Goal: Information Seeking & Learning: Compare options

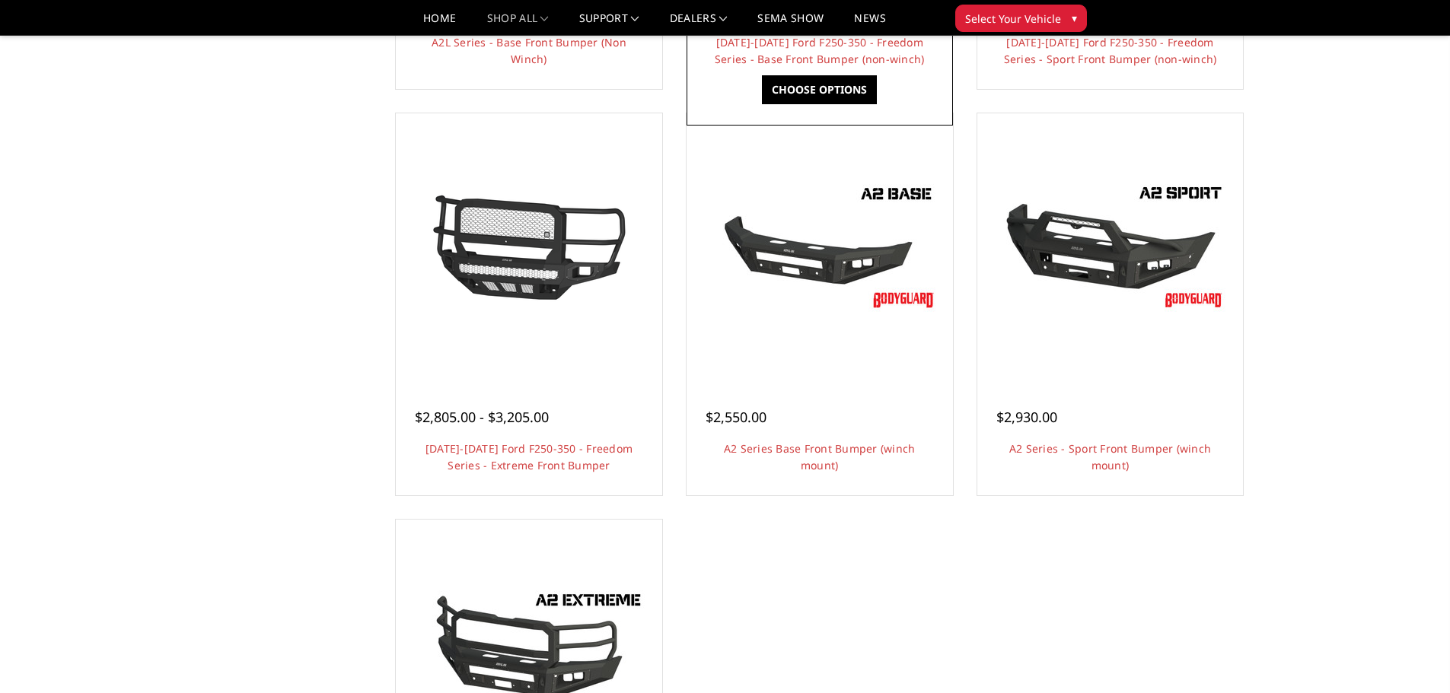
scroll to position [913, 0]
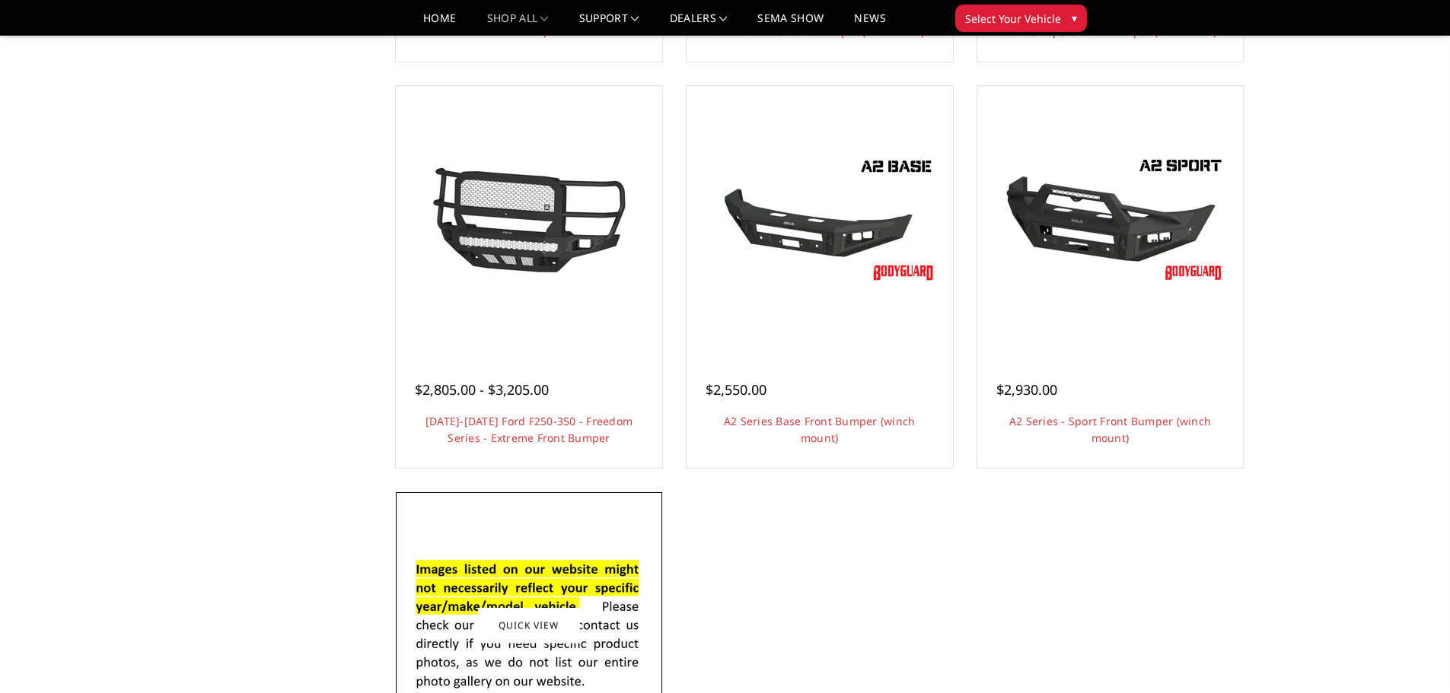
click at [503, 578] on img at bounding box center [529, 626] width 244 height 166
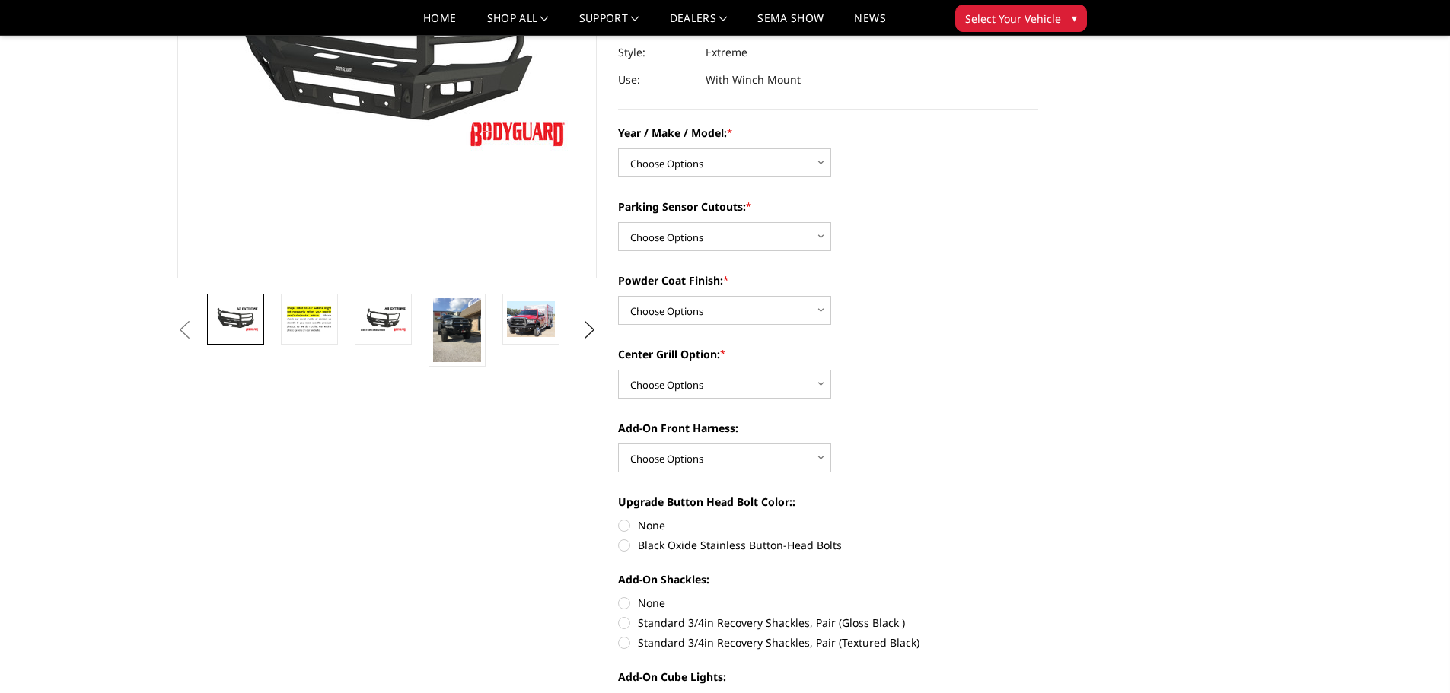
scroll to position [228, 0]
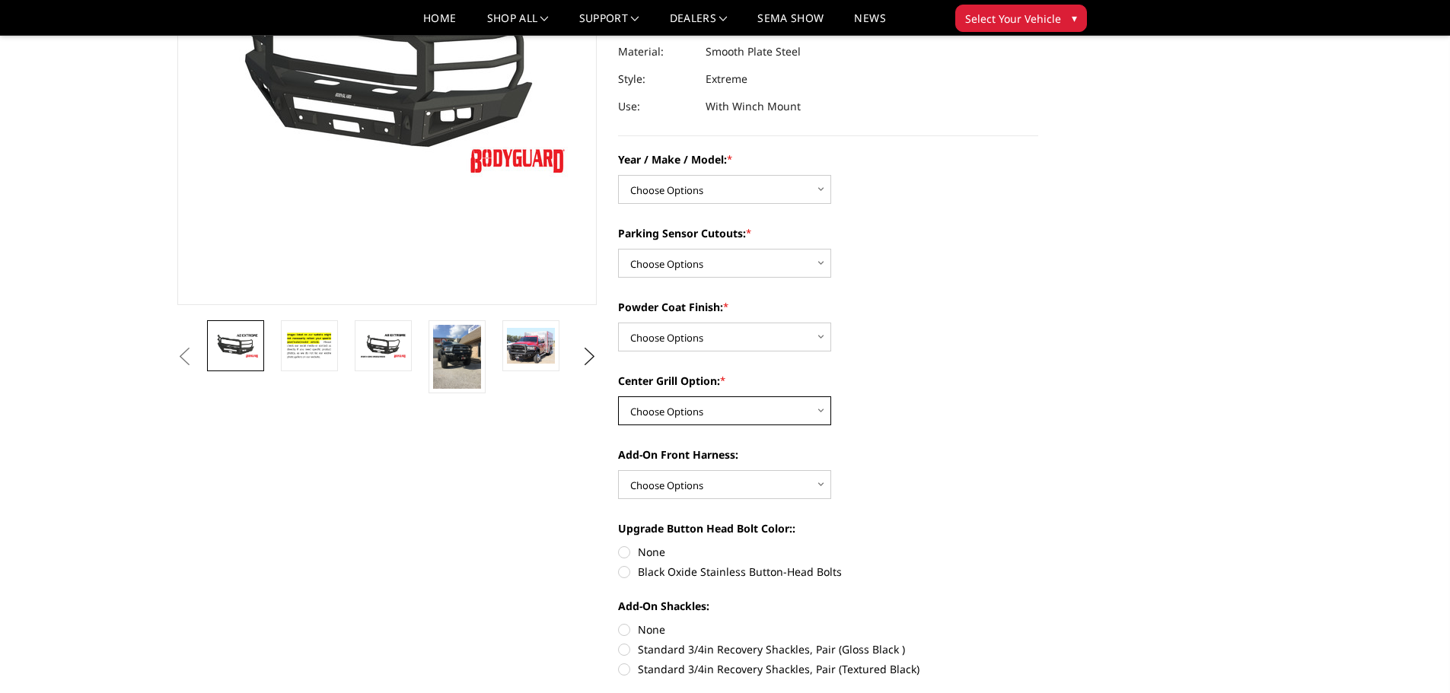
click at [769, 406] on select "Choose Options Add expanded metal in center grill Decline this option" at bounding box center [724, 410] width 213 height 29
click at [751, 201] on select "Choose Options Chevrolet 20-23 2500 / 3500 Ford 17-22 F250 / F350 Ford 17-22 F4…" at bounding box center [724, 189] width 213 height 29
select select "826"
click at [618, 175] on select "Choose Options Chevrolet 20-23 2500 / 3500 Ford 17-22 F250 / F350 Ford 17-22 F4…" at bounding box center [724, 189] width 213 height 29
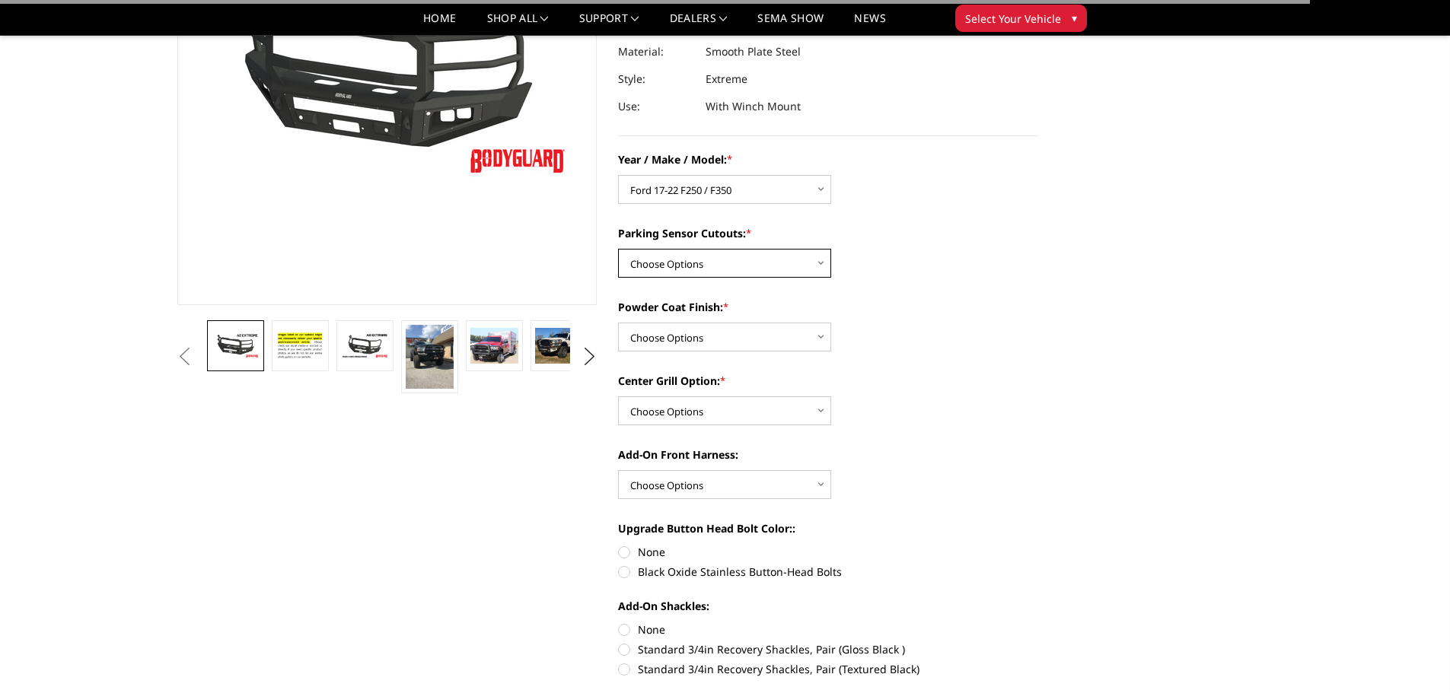
click at [743, 259] on select "Choose Options Yes - I have front parking sensors No - I do NOT have parking se…" at bounding box center [724, 263] width 213 height 29
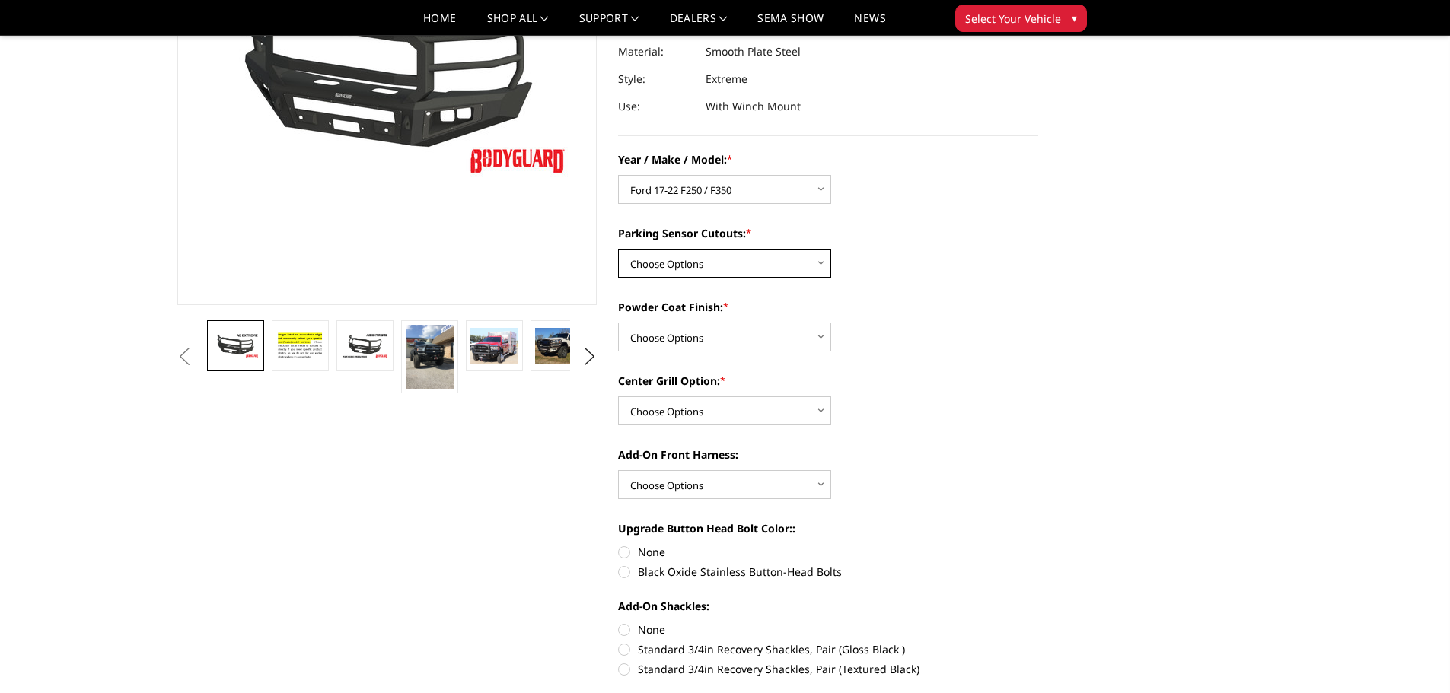
select select "540"
click at [618, 249] on select "Choose Options Yes - I have front parking sensors No - I do NOT have parking se…" at bounding box center [724, 263] width 213 height 29
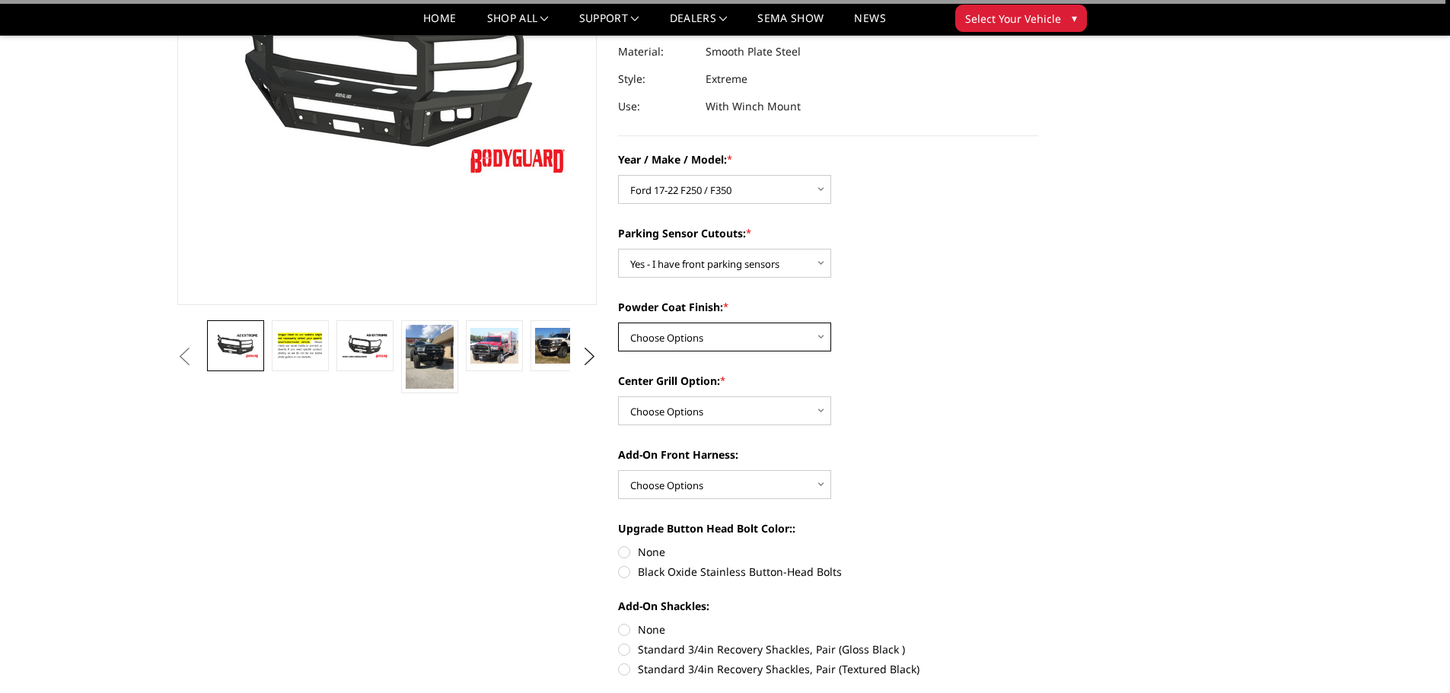
click at [775, 336] on select "Choose Options Bare metal (included) Texture Black Powder Coat" at bounding box center [724, 337] width 213 height 29
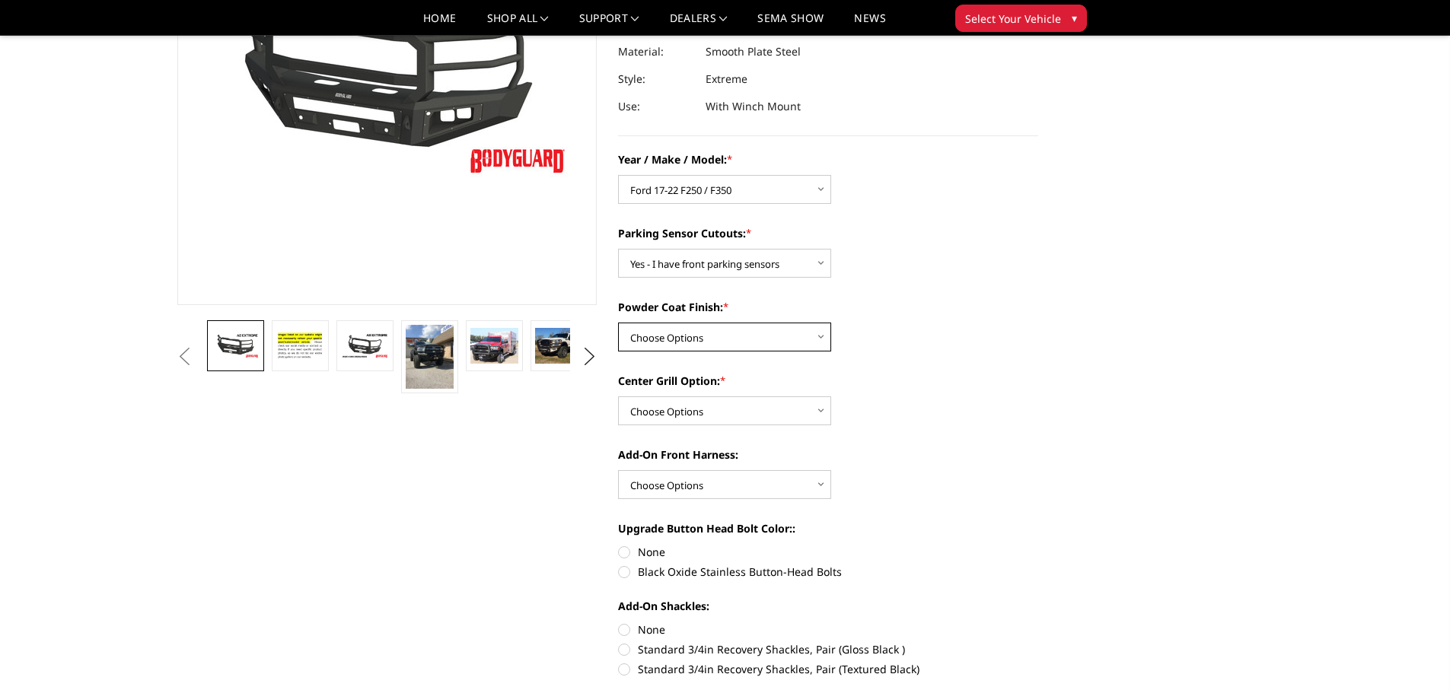
select select "518"
click at [618, 323] on select "Choose Options Bare metal (included) Texture Black Powder Coat" at bounding box center [724, 337] width 213 height 29
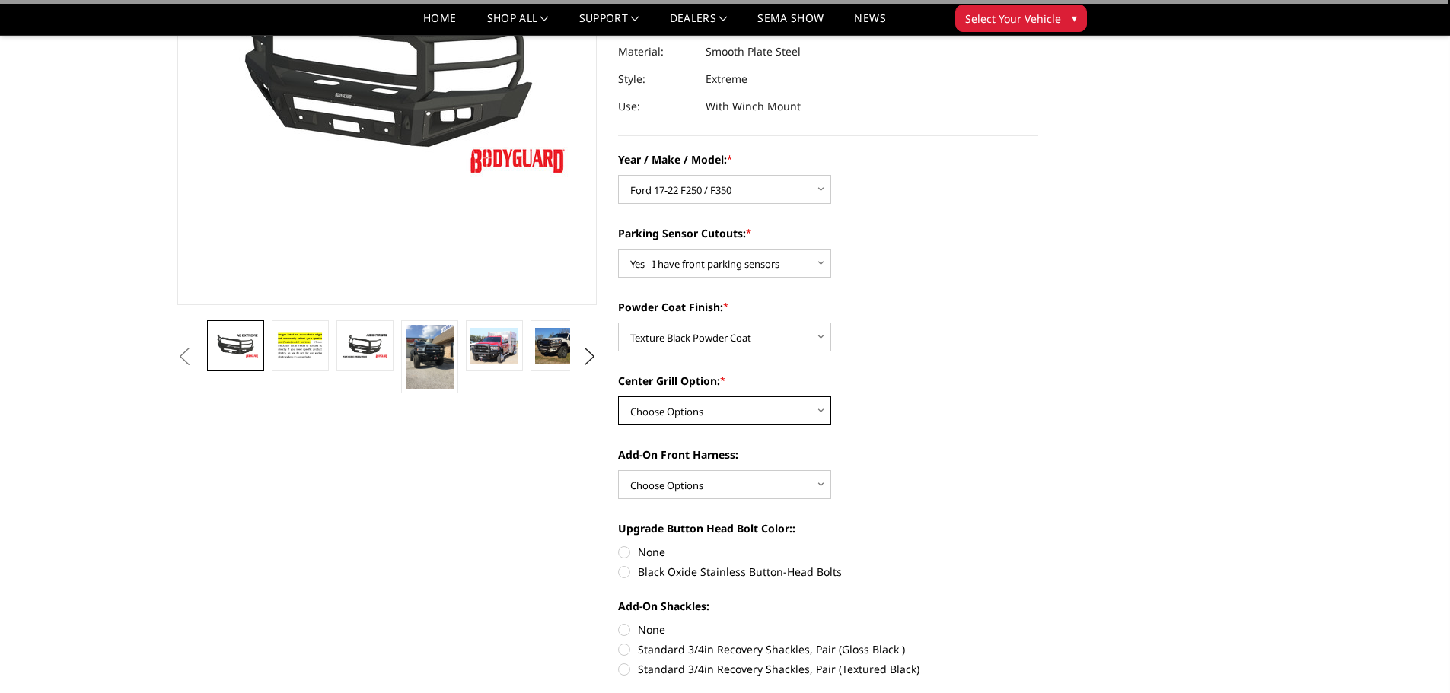
click at [774, 416] on select "Choose Options Add expanded metal in center grill Decline this option" at bounding box center [724, 410] width 213 height 29
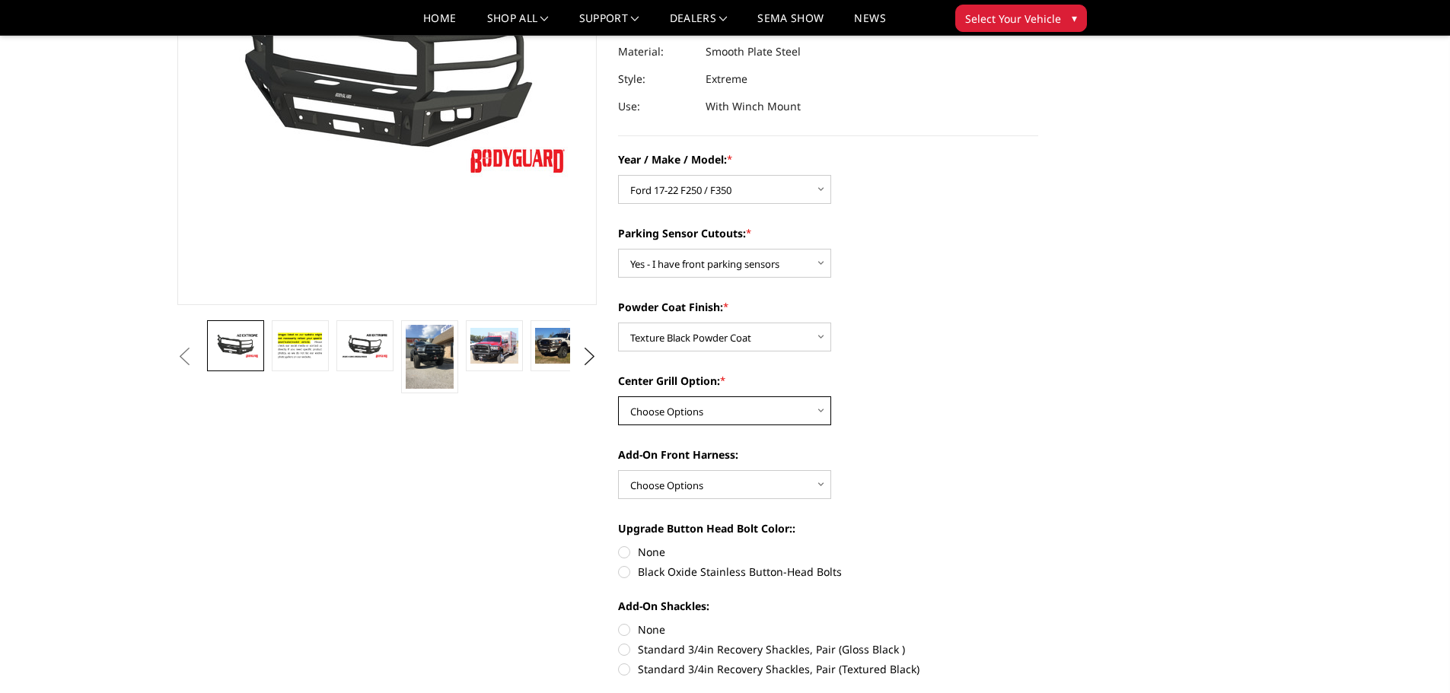
select select "1080"
click at [618, 396] on select "Choose Options Add expanded metal in center grill Decline this option" at bounding box center [724, 410] width 213 height 29
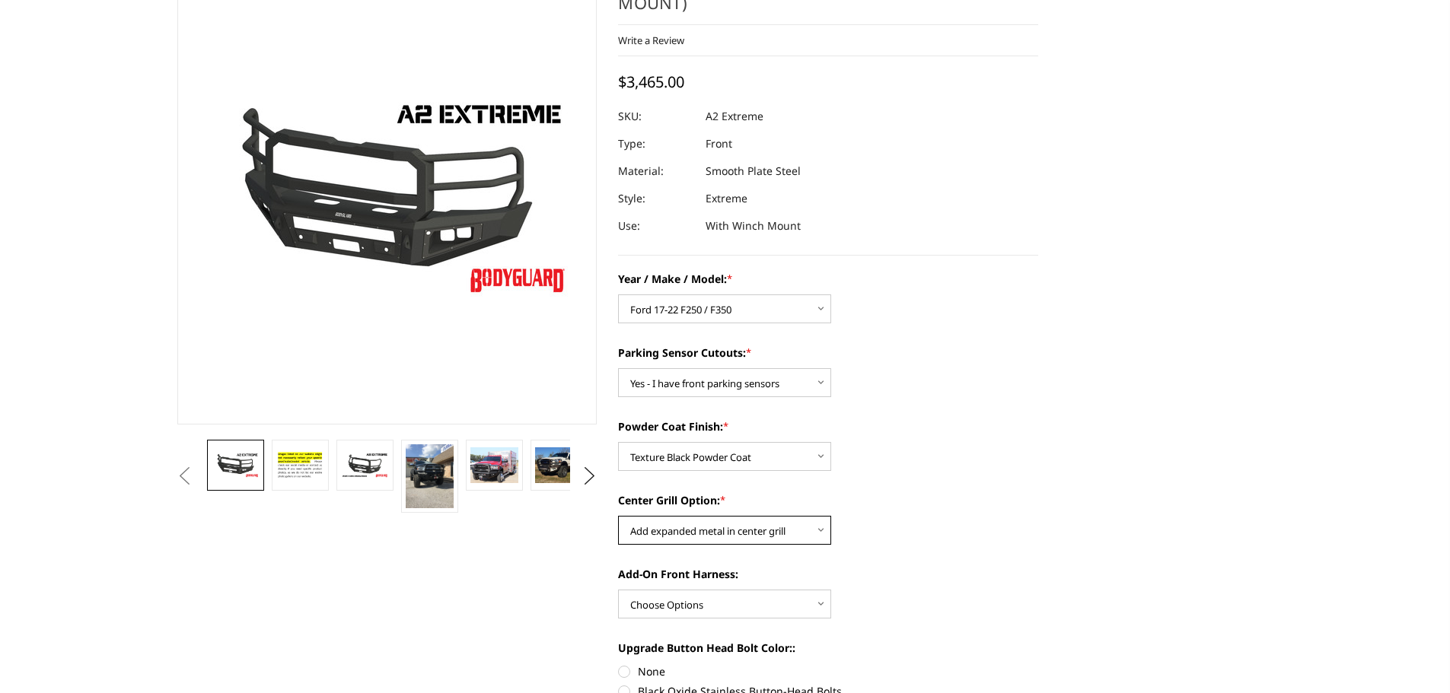
scroll to position [0, 0]
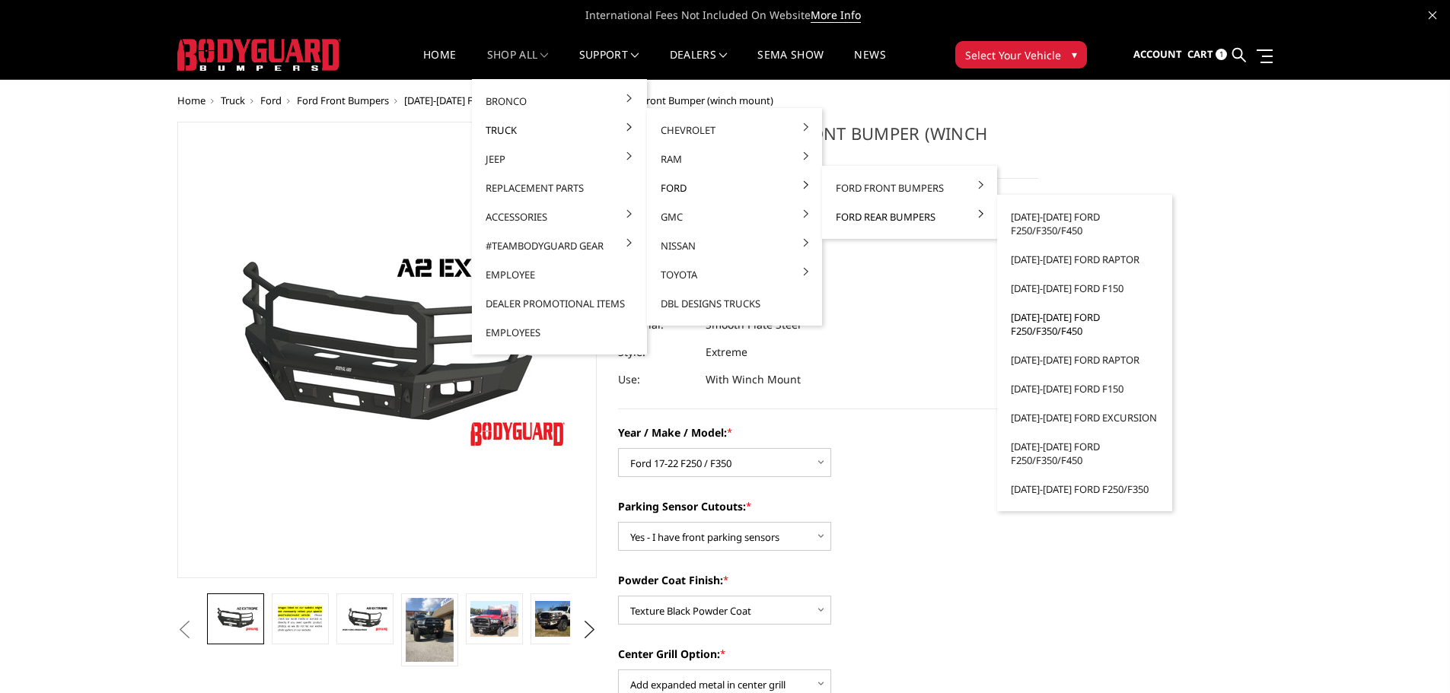
click at [1060, 331] on link "[DATE]-[DATE] Ford F250/F350/F450" at bounding box center [1084, 324] width 163 height 43
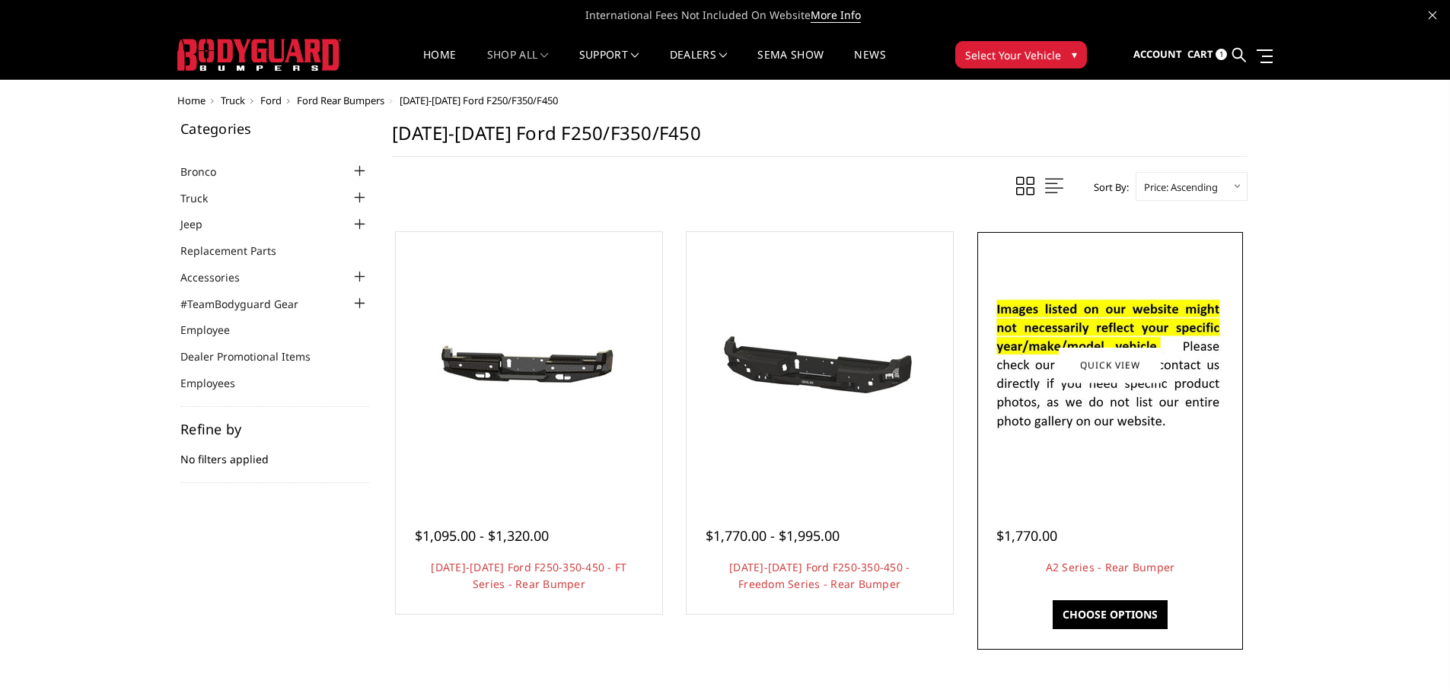
click at [1100, 458] on div at bounding box center [1110, 365] width 259 height 259
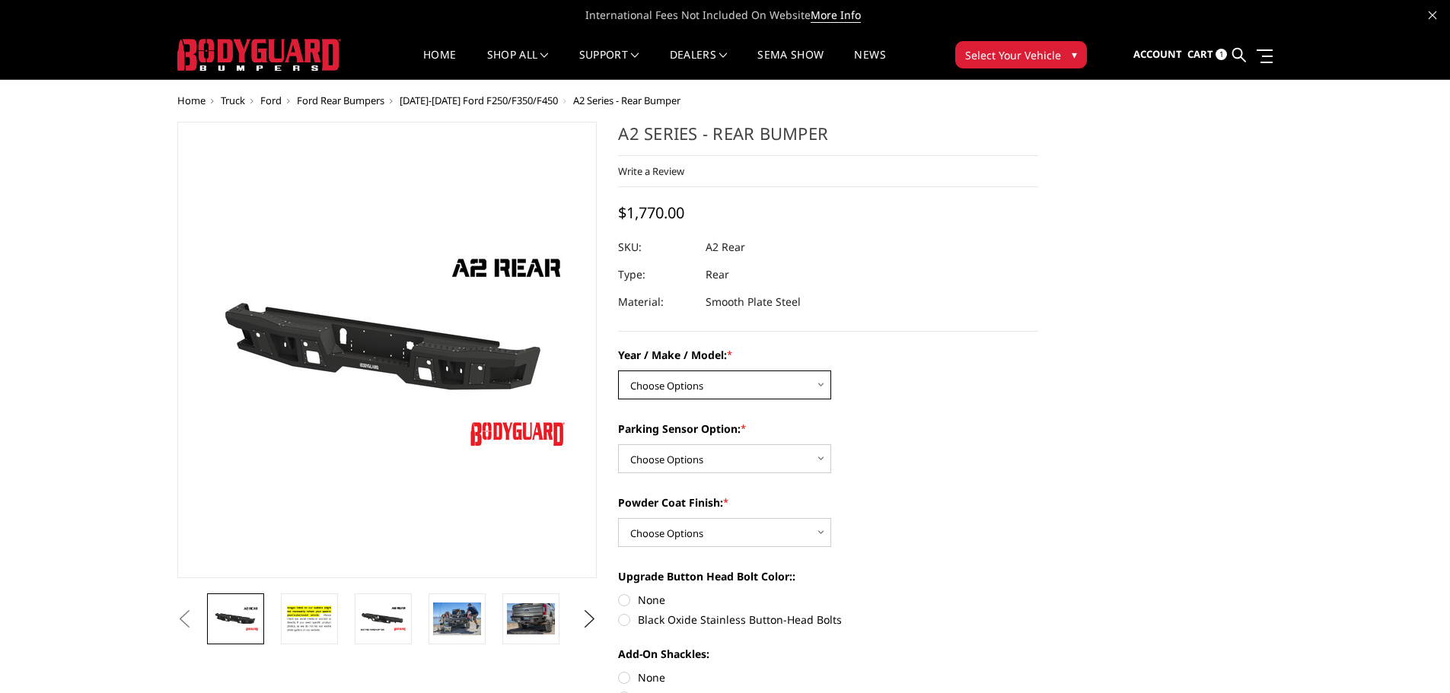
click at [814, 390] on select "Choose Options Chevrolet/GMC 20-24 2500 / 3500 Chevrolet/GMC 15-19 2500 / 3500 …" at bounding box center [724, 385] width 213 height 29
select select "1467"
click at [618, 371] on select "Choose Options Chevrolet/GMC 20-24 2500 / 3500 Chevrolet/GMC 15-19 2500 / 3500 …" at bounding box center [724, 385] width 213 height 29
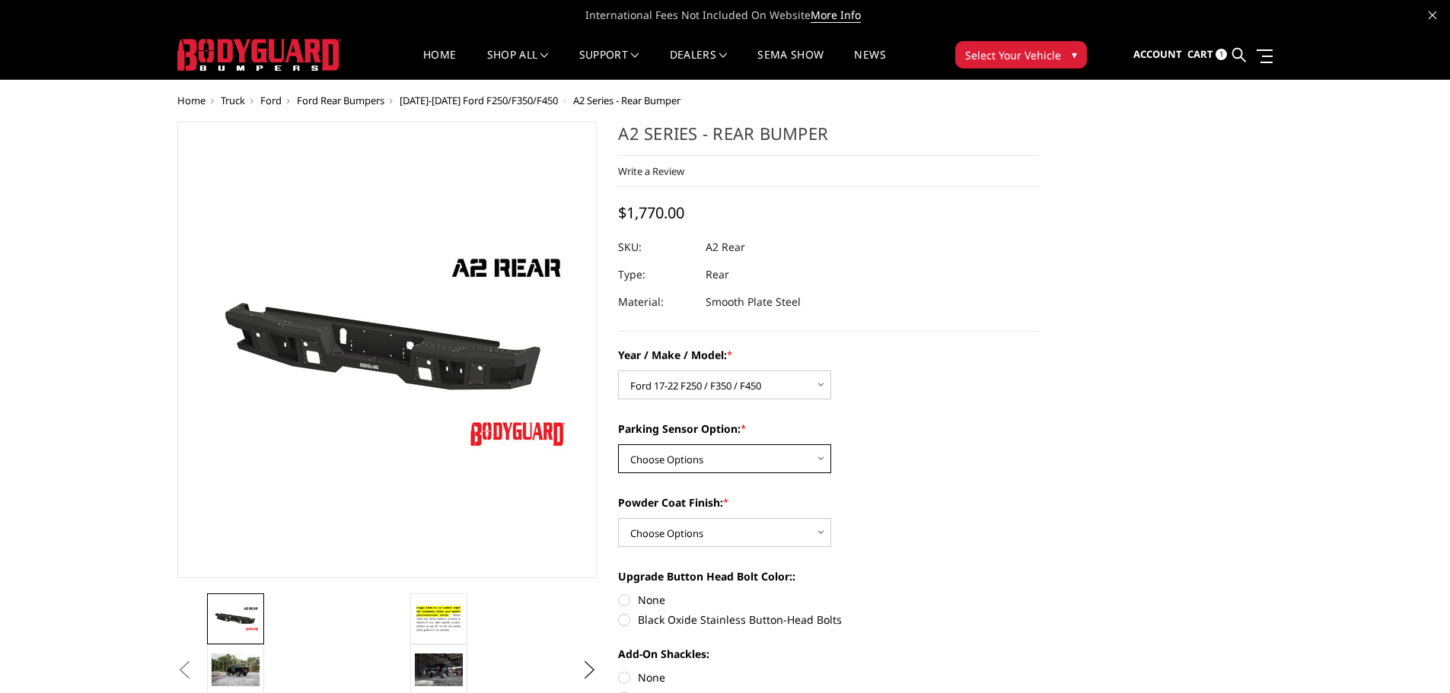
click at [772, 458] on select "Choose Options Yes - With sensor cutouts No - Without sensor cutouts" at bounding box center [724, 458] width 213 height 29
select select "564"
click at [618, 444] on select "Choose Options Yes - With sensor cutouts No - Without sensor cutouts" at bounding box center [724, 458] width 213 height 29
click at [771, 531] on select "Choose Options Bare metal (included) Texture black powder coat" at bounding box center [724, 532] width 213 height 29
select select "549"
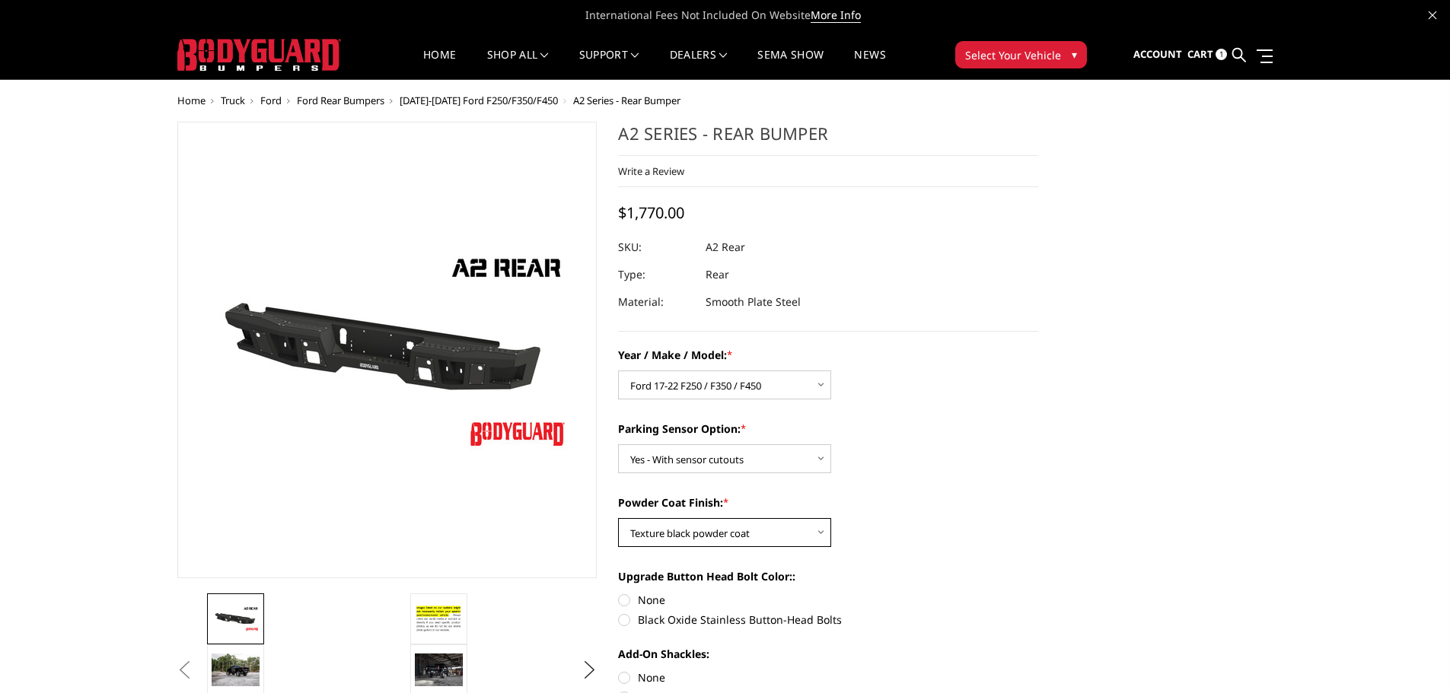
click at [618, 518] on select "Choose Options Bare metal (included) Texture black powder coat" at bounding box center [724, 532] width 213 height 29
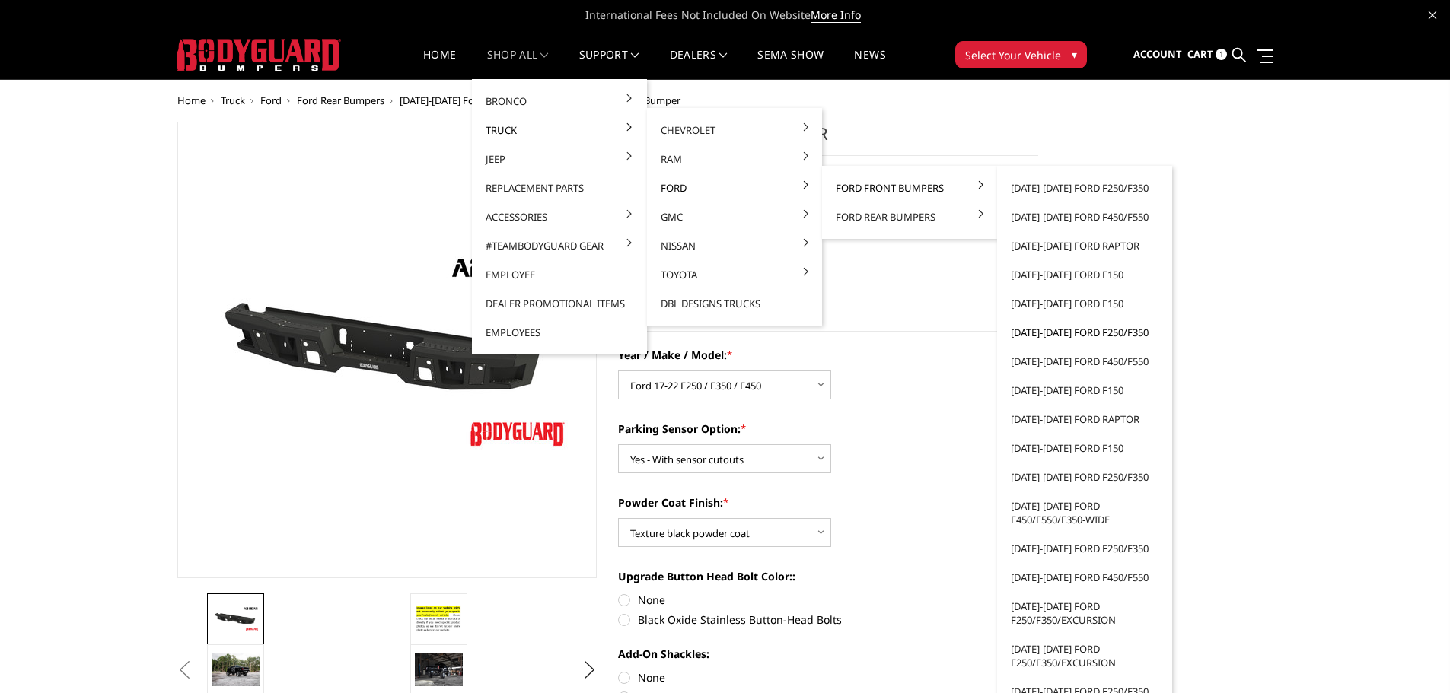
click at [1050, 336] on link "[DATE]-[DATE] Ford F250/F350" at bounding box center [1084, 332] width 163 height 29
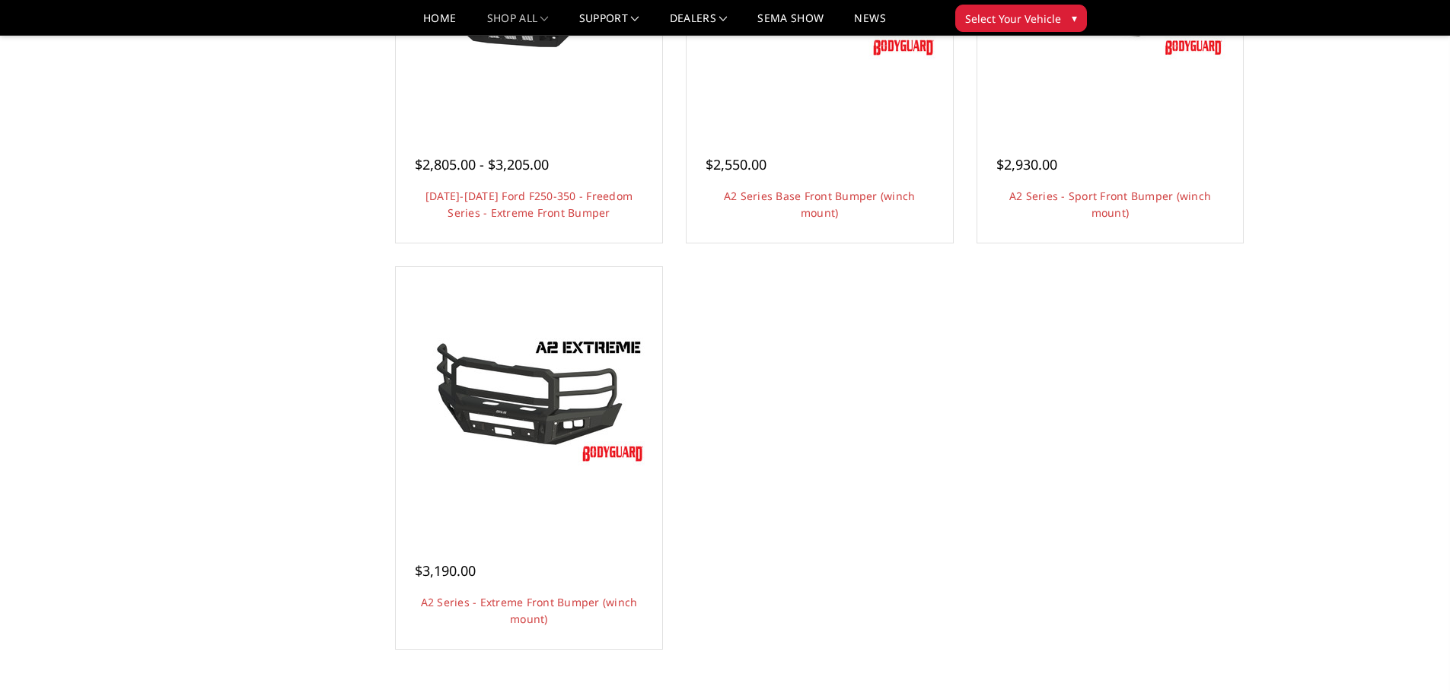
scroll to position [1141, 0]
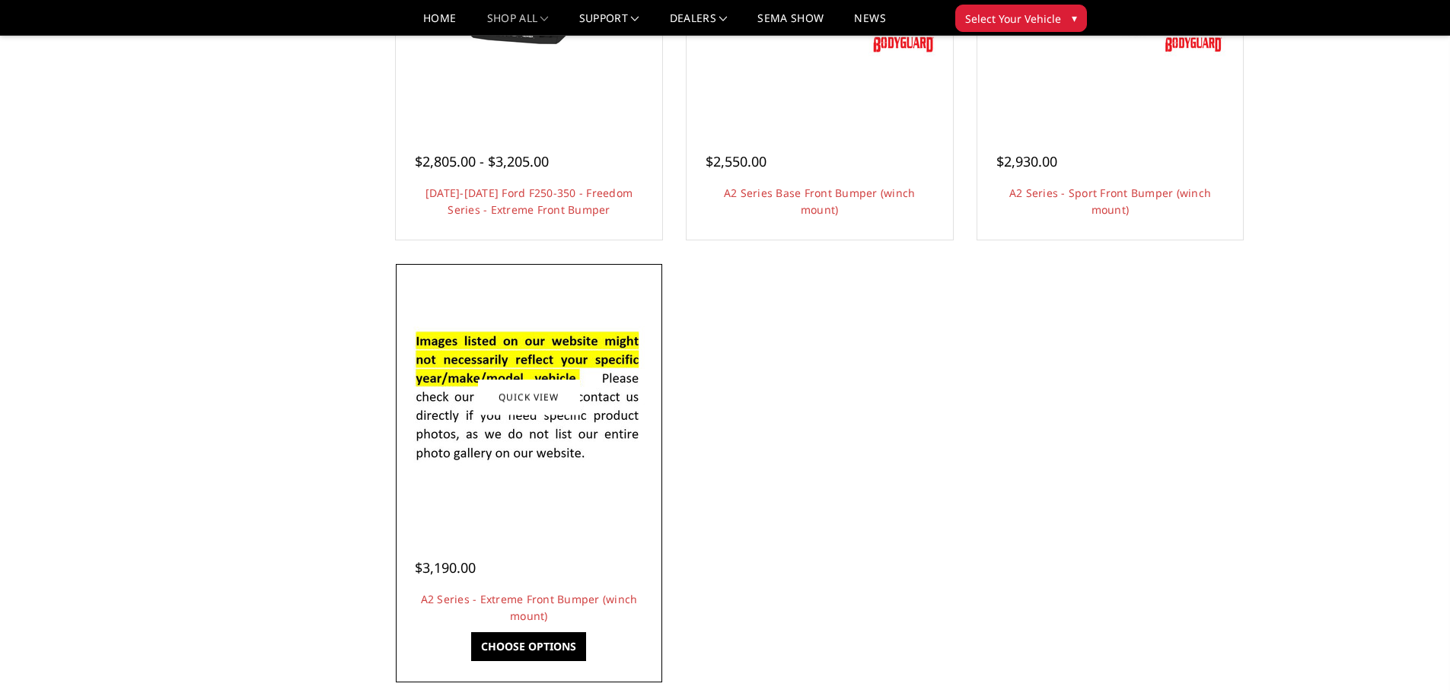
click at [516, 432] on img at bounding box center [529, 397] width 244 height 166
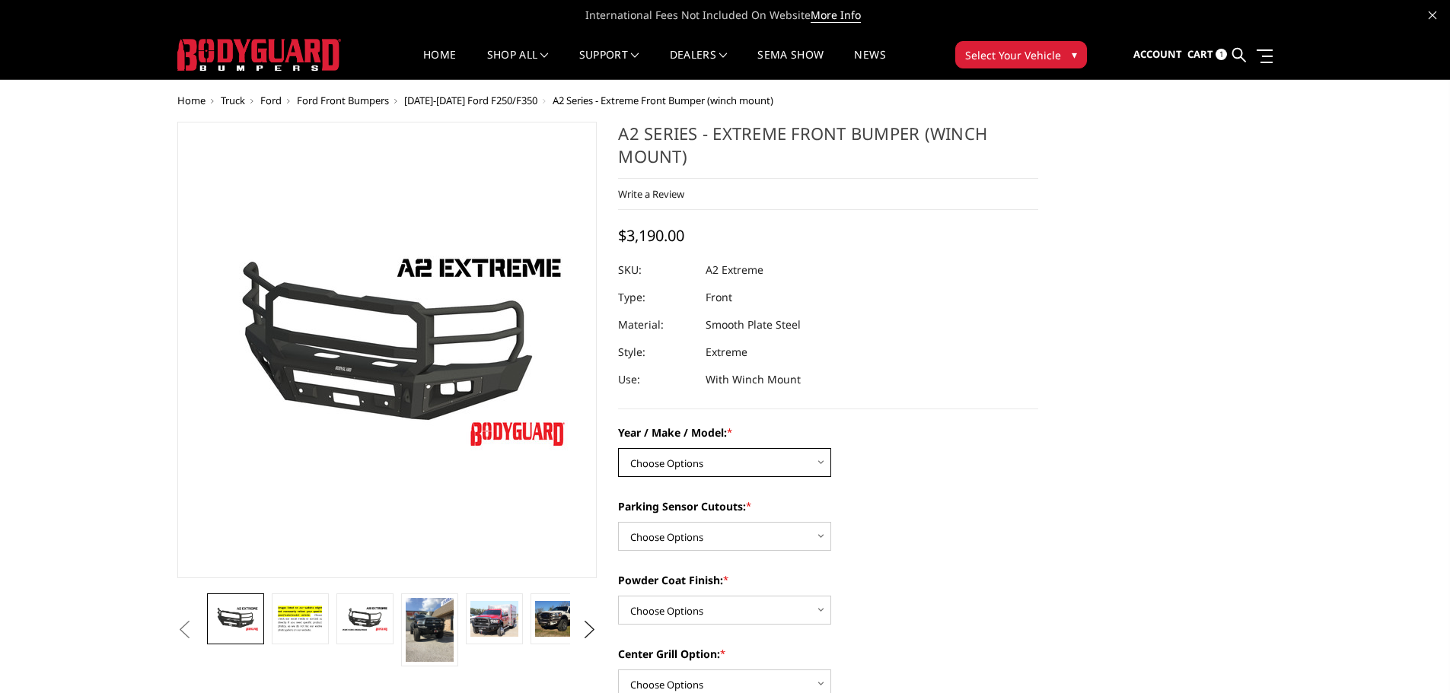
click at [772, 467] on select "Choose Options Chevrolet 20-23 2500 / 3500 Ford 17-22 F250 / F350 Ford 17-22 F4…" at bounding box center [724, 462] width 213 height 29
select select "826"
click at [618, 448] on select "Choose Options Chevrolet 20-23 2500 / 3500 Ford 17-22 F250 / F350 Ford 17-22 F4…" at bounding box center [724, 462] width 213 height 29
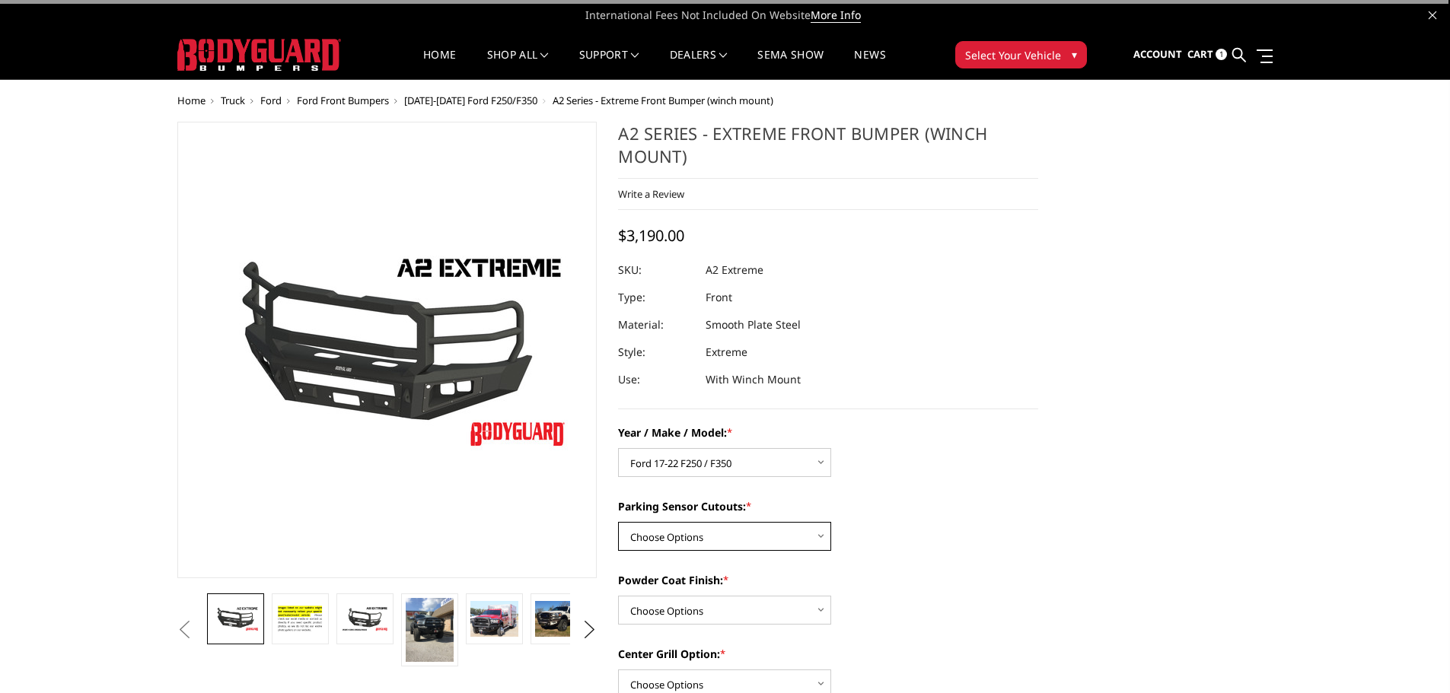
click at [769, 530] on select "Choose Options Yes - I have front parking sensors No - I do NOT have parking se…" at bounding box center [724, 536] width 213 height 29
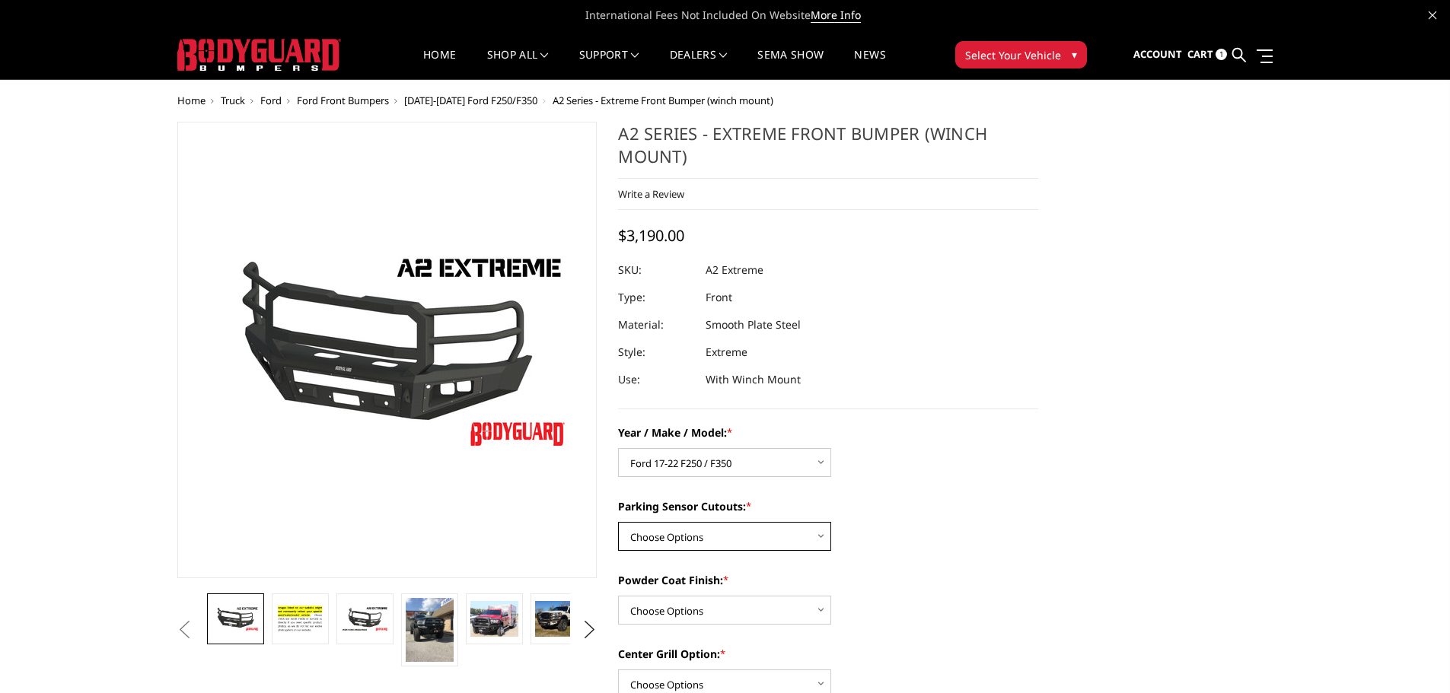
select select "540"
click at [618, 522] on select "Choose Options Yes - I have front parking sensors No - I do NOT have parking se…" at bounding box center [724, 536] width 213 height 29
click at [764, 606] on select "Choose Options Bare metal (included) Texture Black Powder Coat" at bounding box center [724, 610] width 213 height 29
select select "518"
click at [618, 596] on select "Choose Options Bare metal (included) Texture Black Powder Coat" at bounding box center [724, 610] width 213 height 29
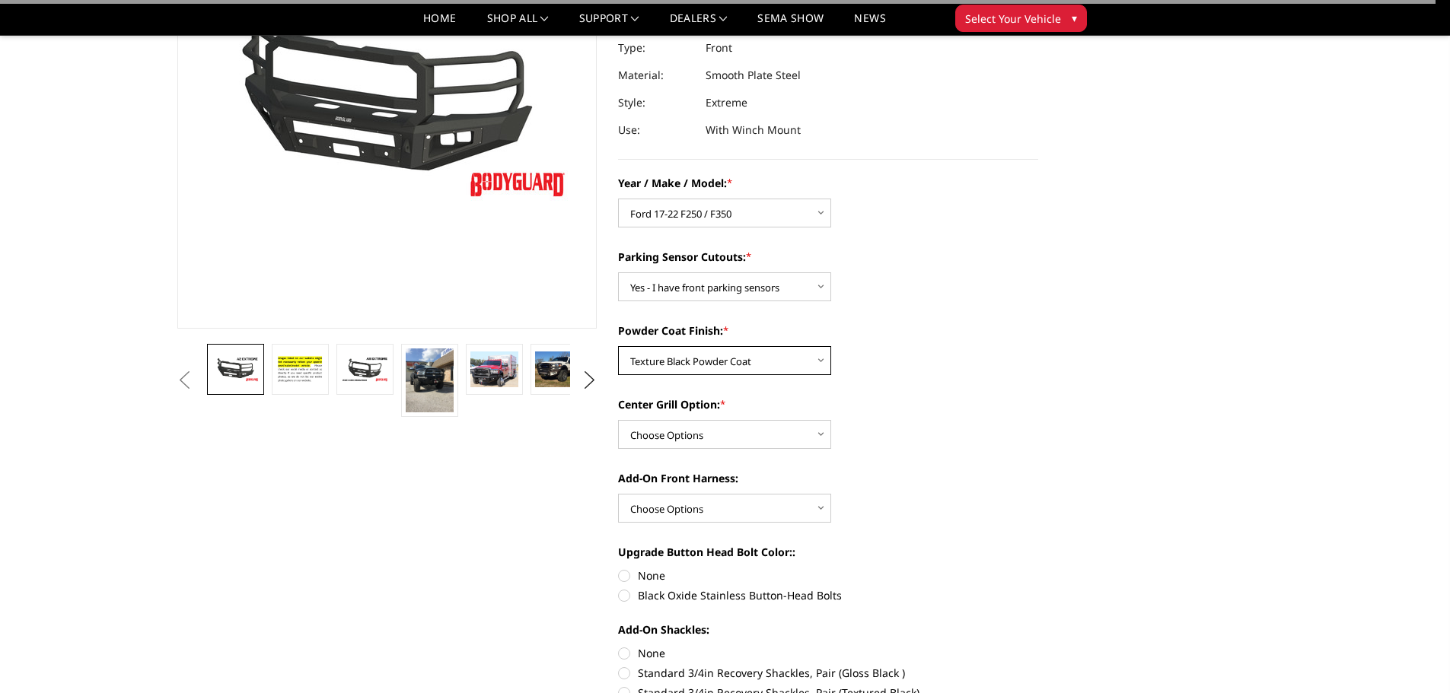
scroll to position [228, 0]
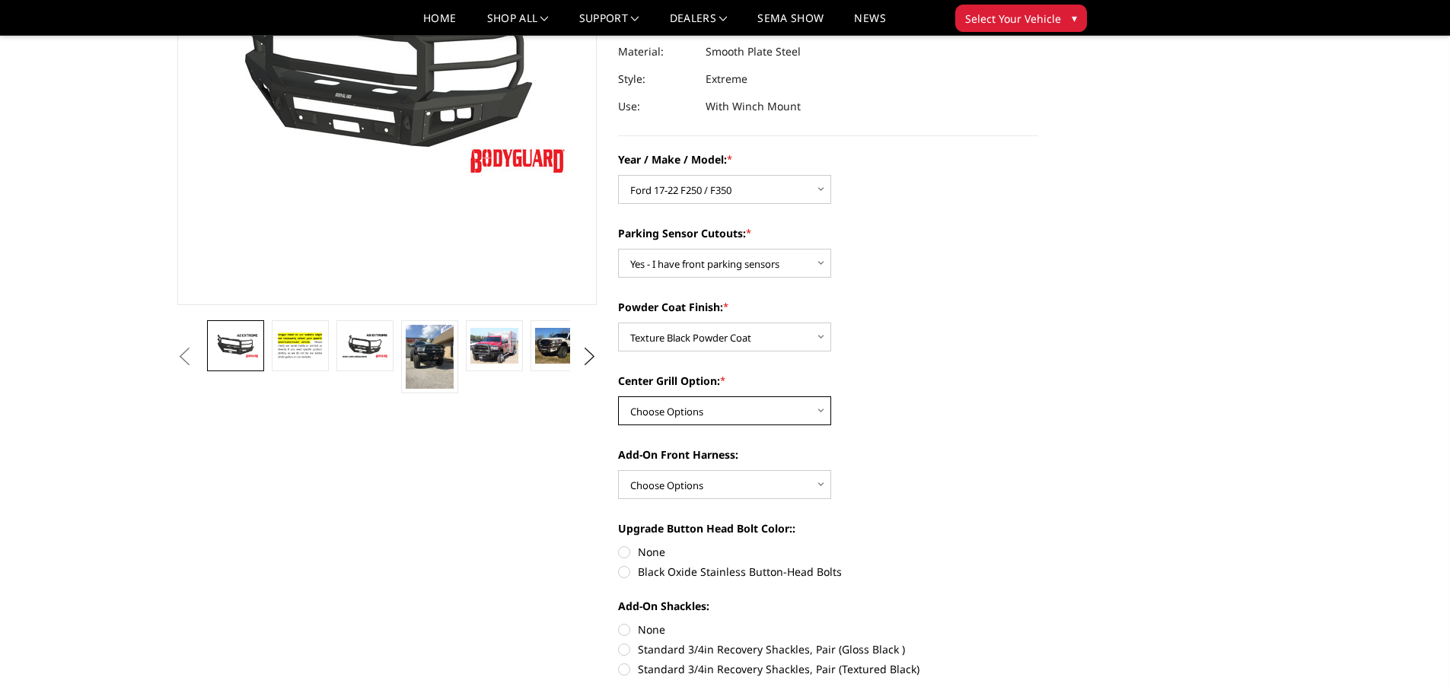
click at [769, 419] on select "Choose Options Add expanded metal in center grill Decline this option" at bounding box center [724, 410] width 213 height 29
select select "1080"
click at [618, 396] on select "Choose Options Add expanded metal in center grill Decline this option" at bounding box center [724, 410] width 213 height 29
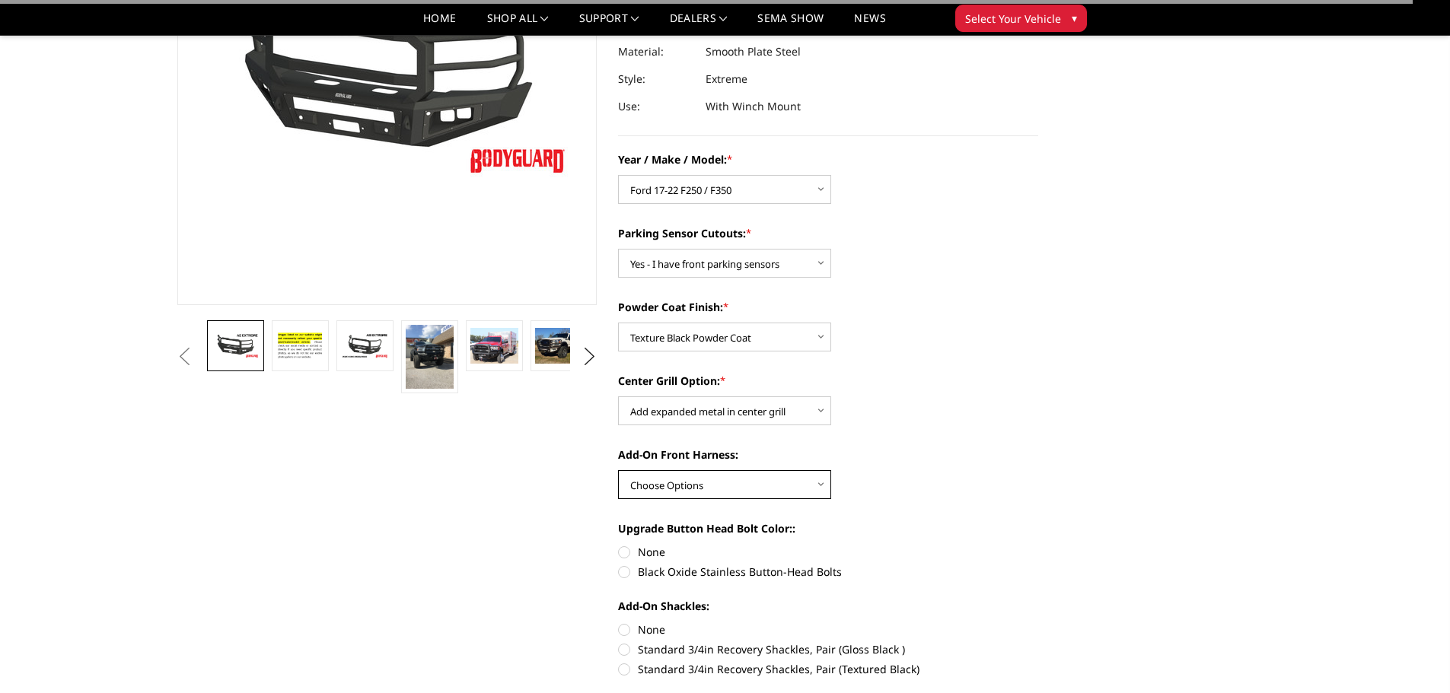
click at [757, 477] on select "Choose Options WITH front camera harness WITHOUT front camera harness" at bounding box center [724, 484] width 213 height 29
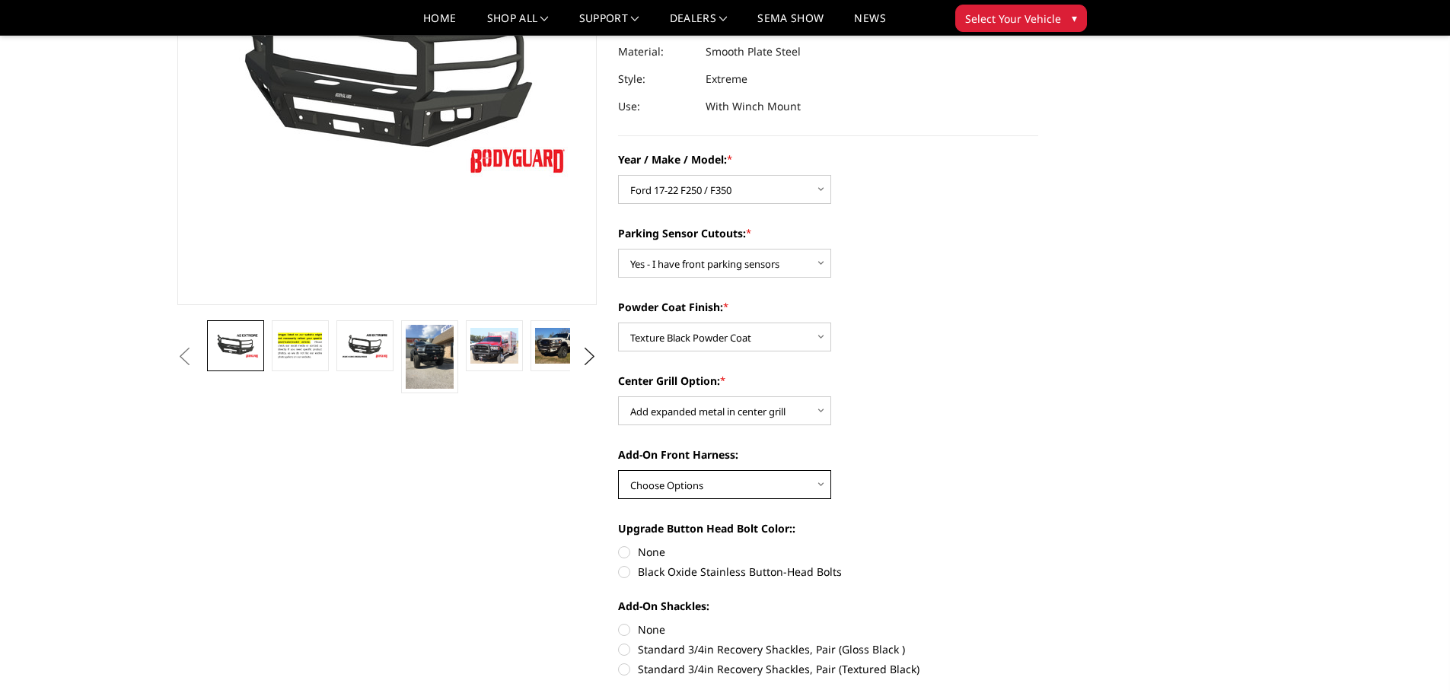
select select "1696"
click at [618, 470] on select "Choose Options WITH front camera harness WITHOUT front camera harness" at bounding box center [724, 484] width 213 height 29
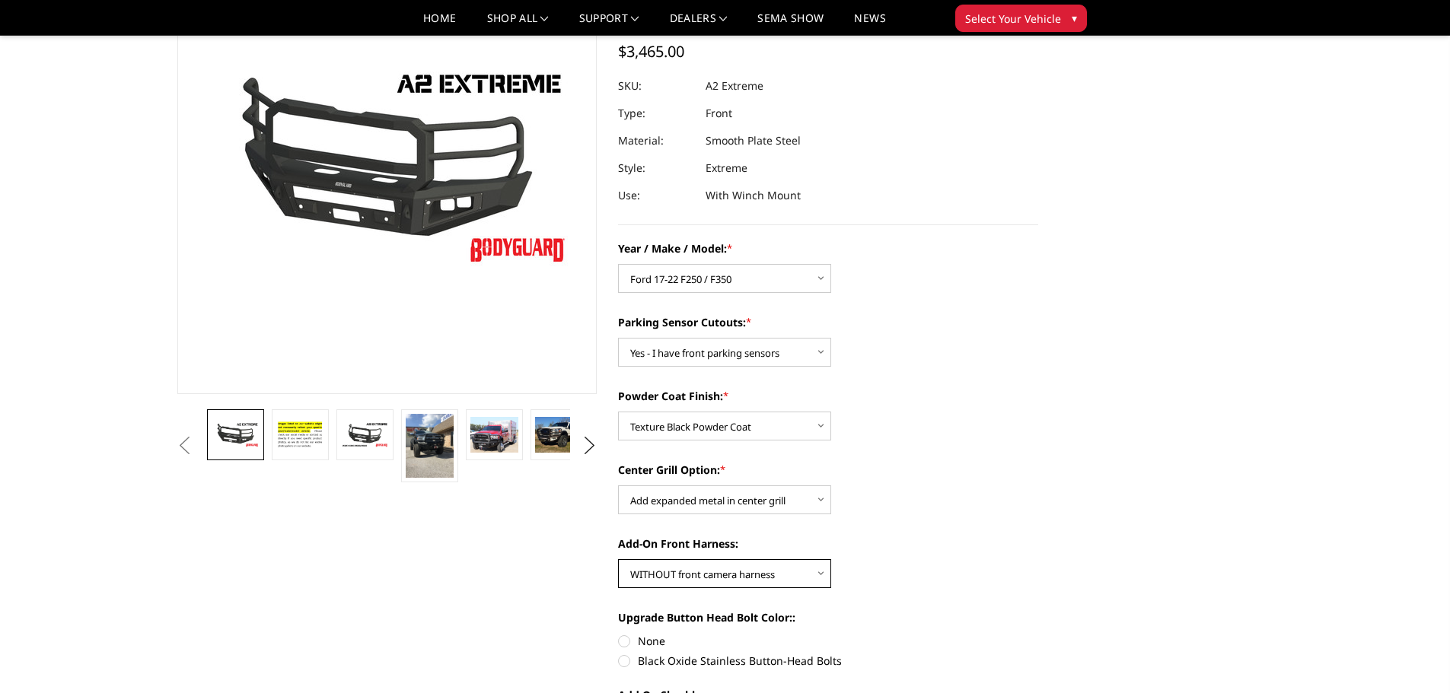
scroll to position [0, 0]
